Goal: Task Accomplishment & Management: Use online tool/utility

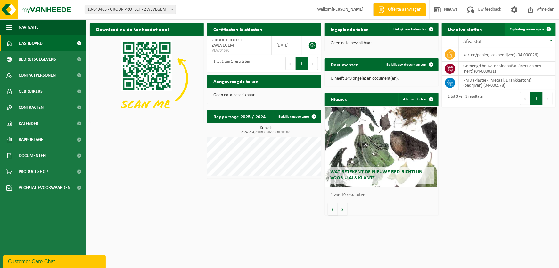
click at [520, 29] on span "Ophaling aanvragen" at bounding box center [527, 29] width 34 height 4
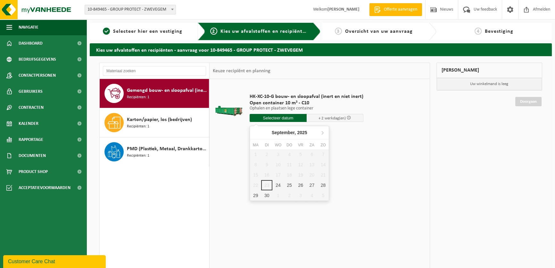
click at [294, 116] on input "text" at bounding box center [278, 118] width 57 height 8
click at [277, 186] on div "24" at bounding box center [277, 185] width 11 height 10
type input "Van 2025-09-24"
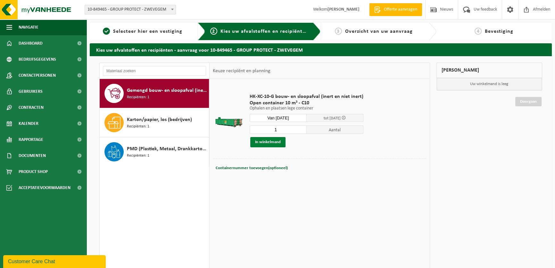
click at [274, 141] on button "In winkelmand" at bounding box center [267, 142] width 35 height 10
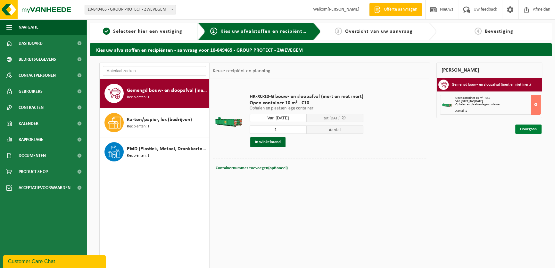
click at [532, 129] on link "Doorgaan" at bounding box center [528, 128] width 26 height 9
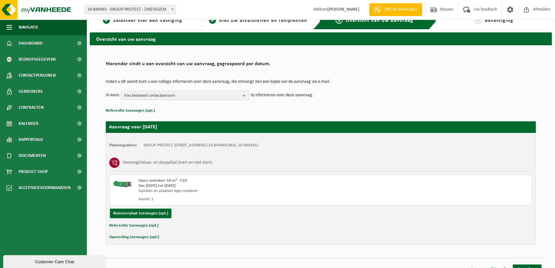
scroll to position [20, 0]
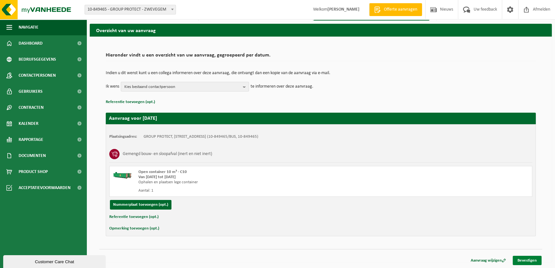
click at [523, 259] on link "Bevestigen" at bounding box center [527, 259] width 29 height 9
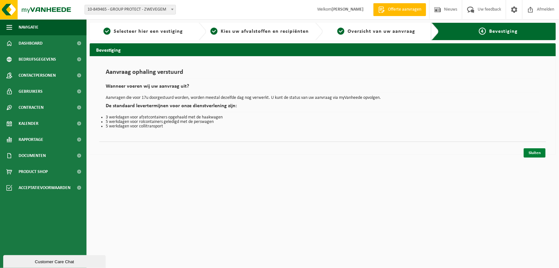
click at [530, 153] on link "Sluiten" at bounding box center [535, 152] width 22 height 9
